Goal: Transaction & Acquisition: Obtain resource

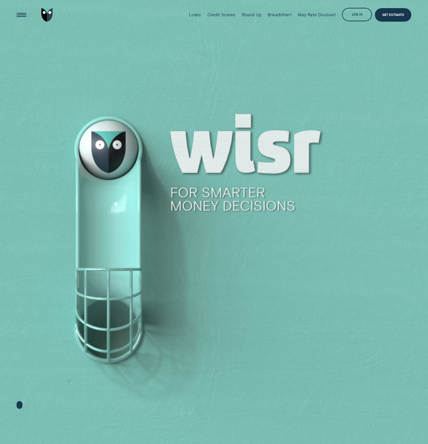
drag, startPoint x: 172, startPoint y: 193, endPoint x: 253, endPoint y: 199, distance: 80.5
click at [251, 199] on div at bounding box center [214, 222] width 428 height 445
click at [328, 325] on div at bounding box center [214, 222] width 428 height 445
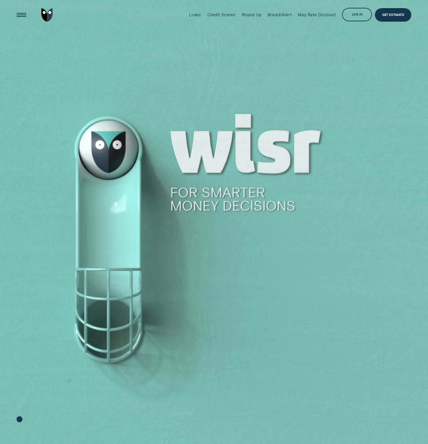
click at [361, 301] on div at bounding box center [214, 222] width 428 height 445
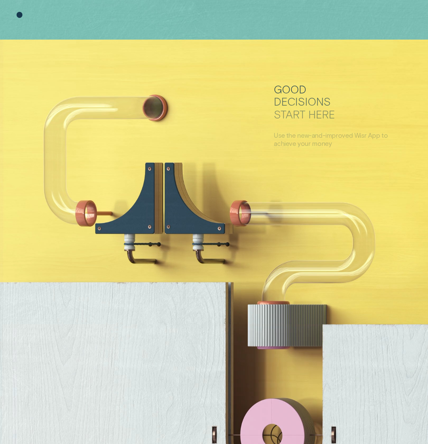
scroll to position [407, 0]
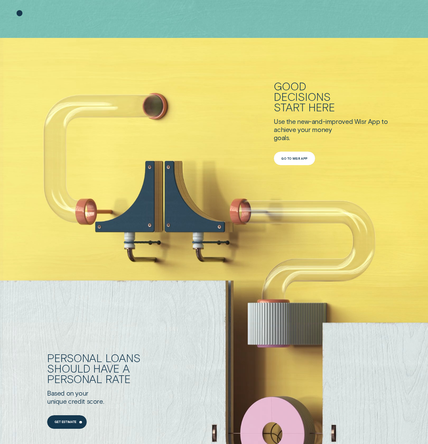
click at [281, 160] on div "Go to Wisr App" at bounding box center [294, 159] width 41 height 14
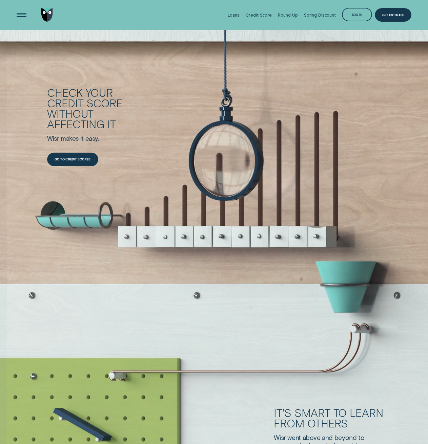
scroll to position [881, 0]
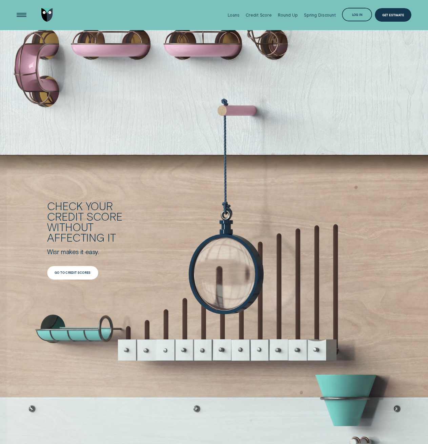
click at [78, 272] on div "Go to credit scores" at bounding box center [73, 273] width 36 height 3
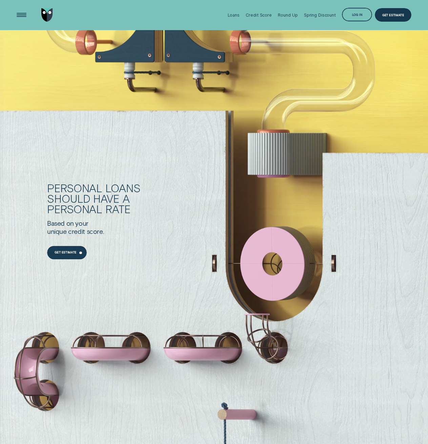
scroll to position [576, 0]
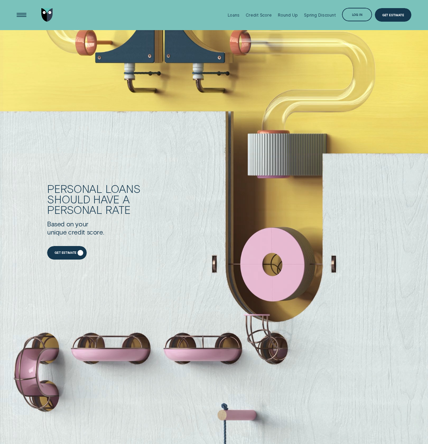
click at [69, 254] on div "Get Estimate" at bounding box center [66, 253] width 22 height 3
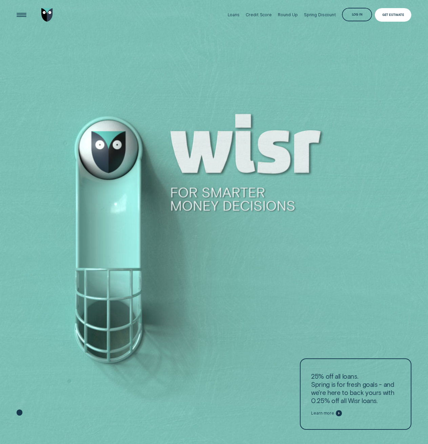
click at [377, 12] on div "Get Estimate" at bounding box center [393, 15] width 37 height 14
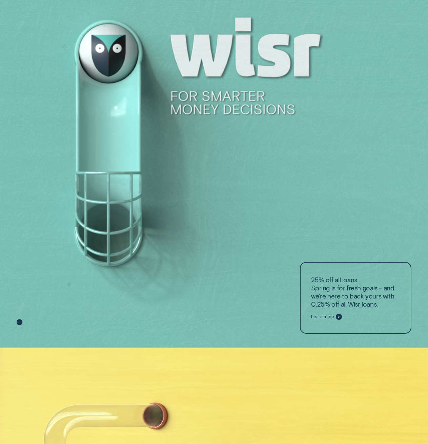
scroll to position [169, 0]
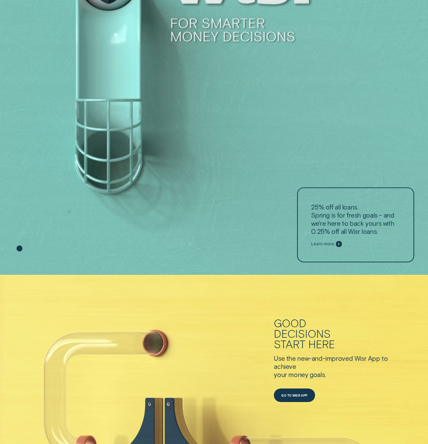
click at [331, 243] on span "Learn more" at bounding box center [322, 244] width 23 height 5
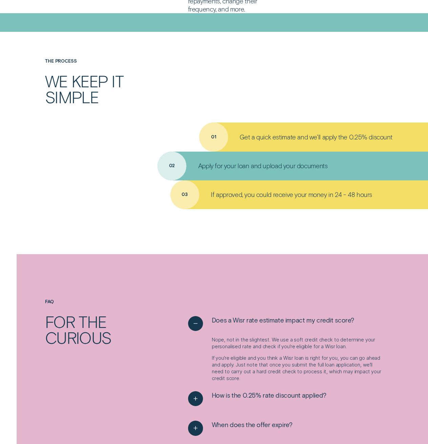
scroll to position [305, 0]
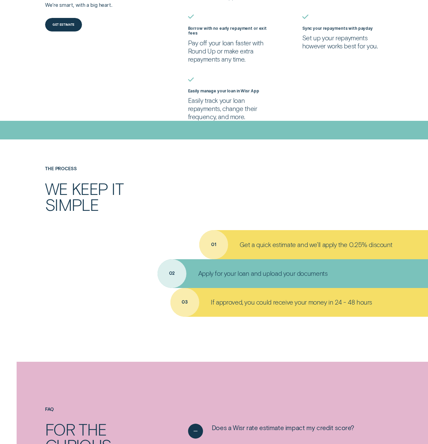
click at [271, 199] on div "THE PROCESS We keep it simple" at bounding box center [214, 189] width 400 height 46
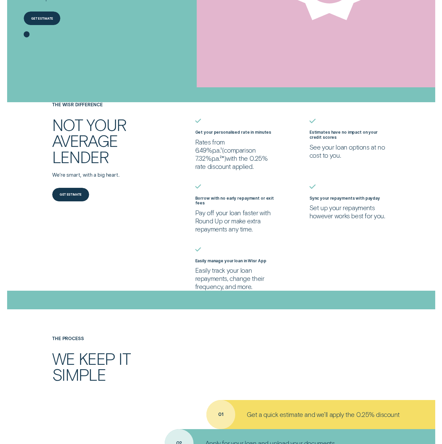
scroll to position [0, 0]
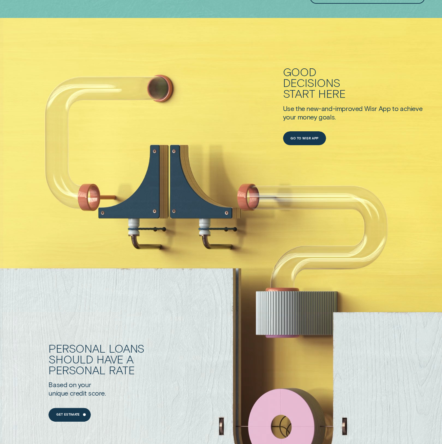
scroll to position [542, 0]
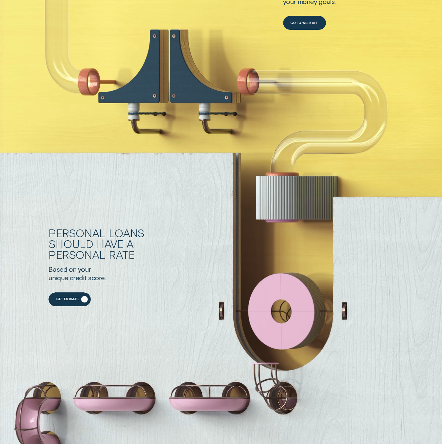
click at [73, 298] on div "Get Estimate" at bounding box center [69, 300] width 42 height 14
